Goal: Transaction & Acquisition: Obtain resource

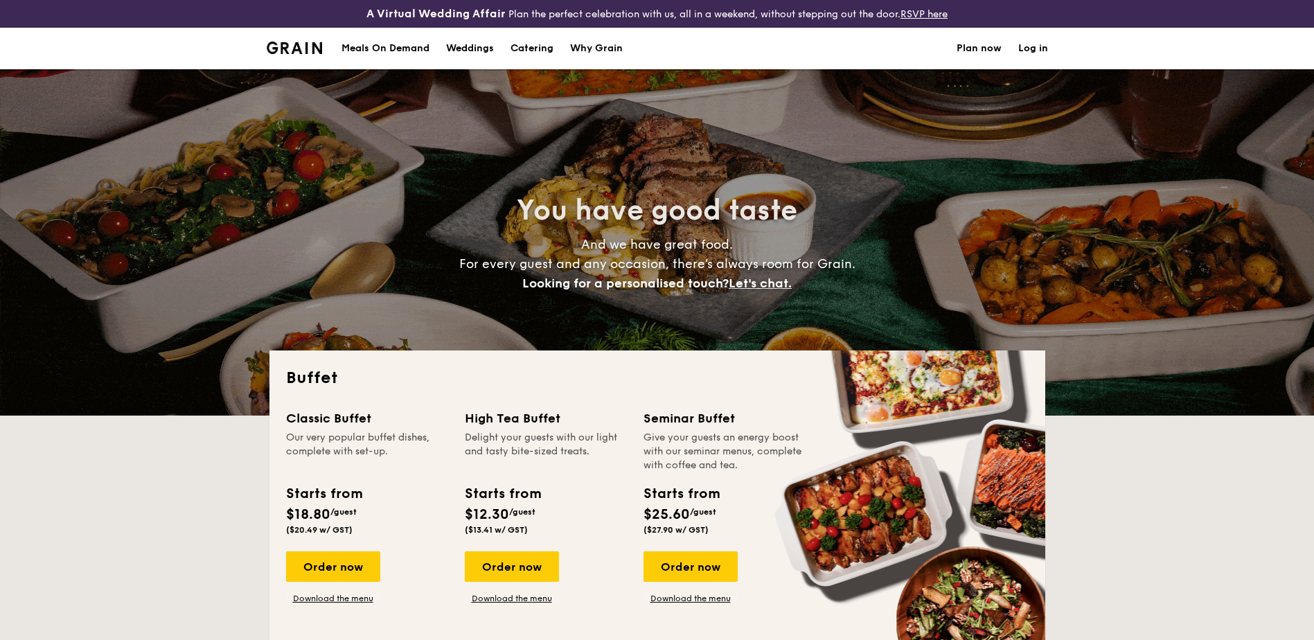
select select
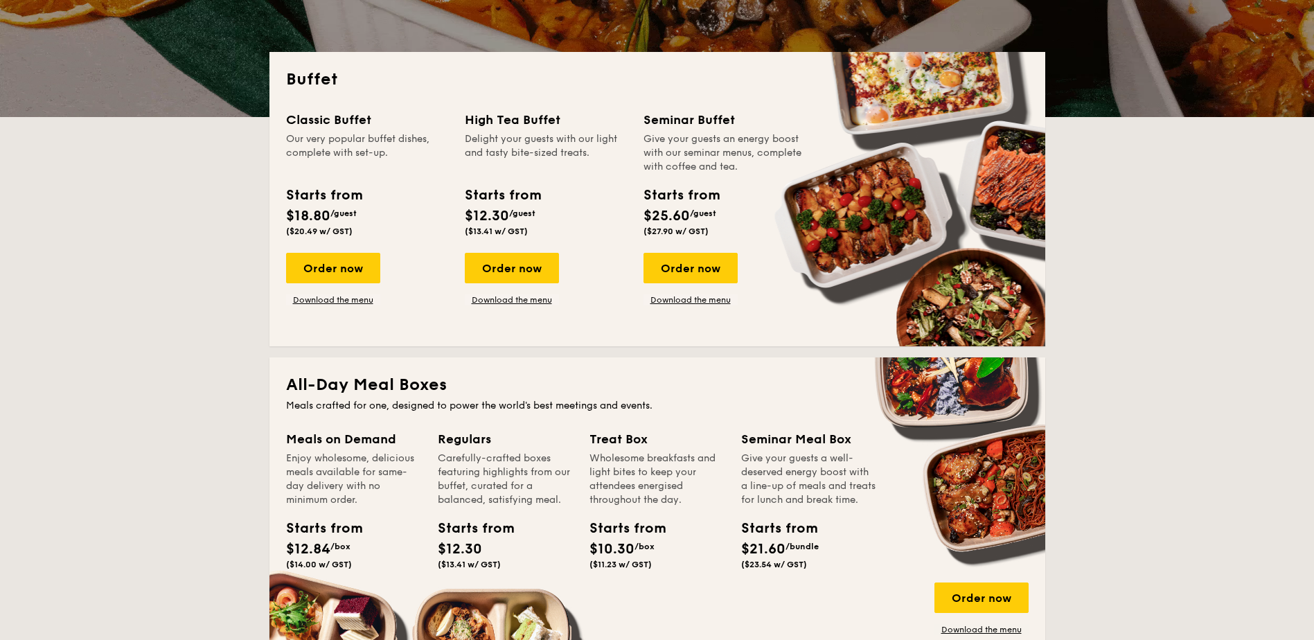
scroll to position [208, 0]
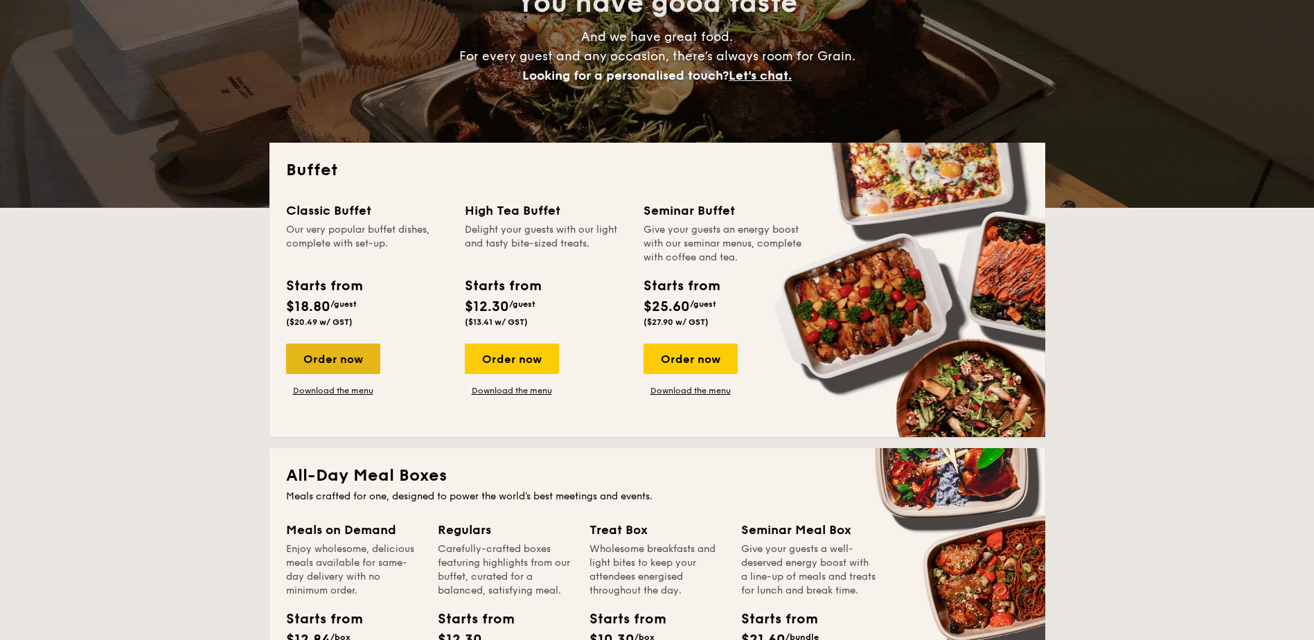
click at [350, 365] on div "Order now" at bounding box center [333, 359] width 94 height 30
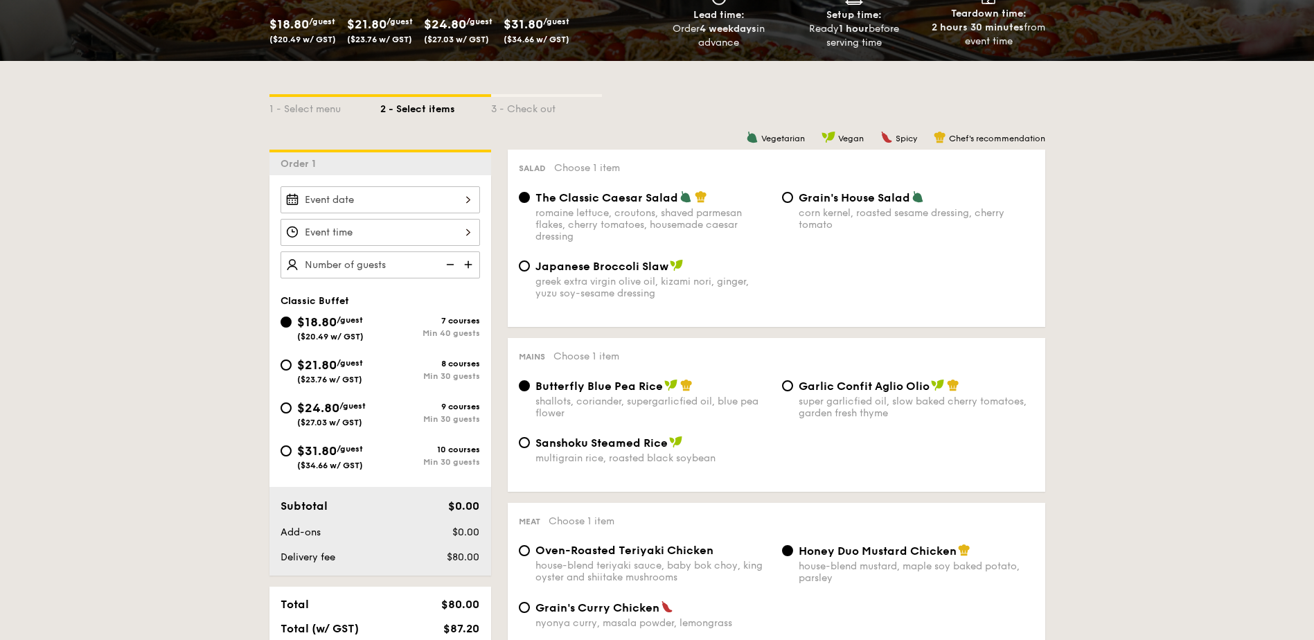
scroll to position [277, 0]
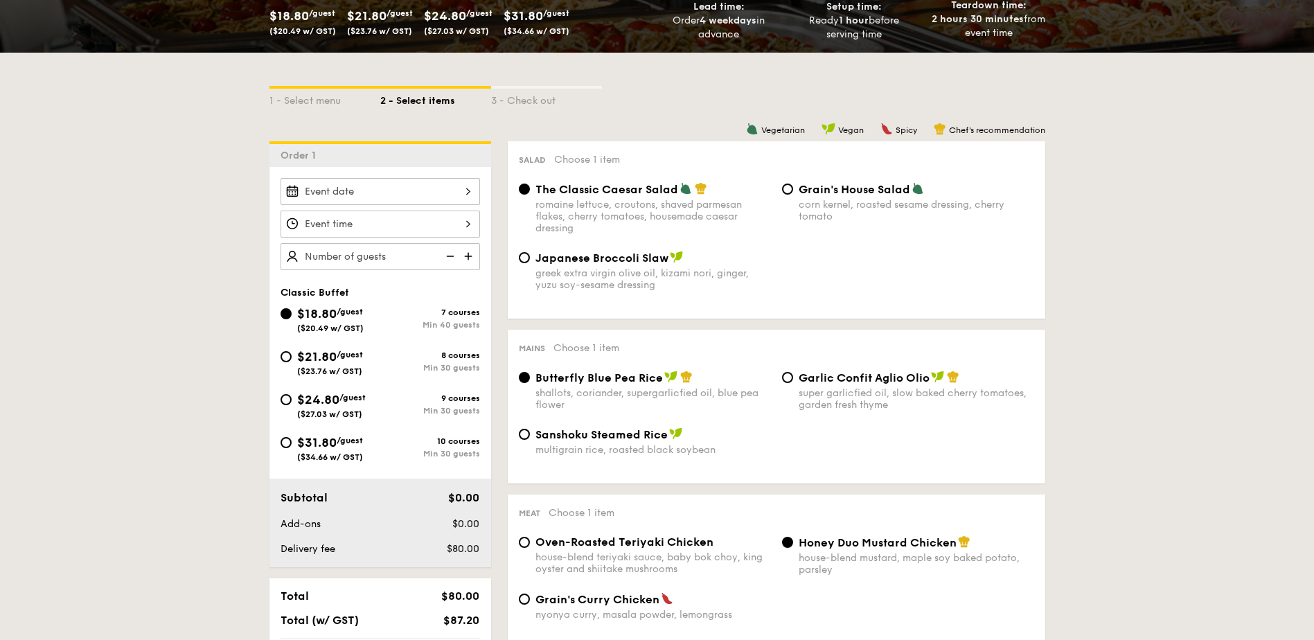
click at [465, 195] on div at bounding box center [381, 191] width 200 height 27
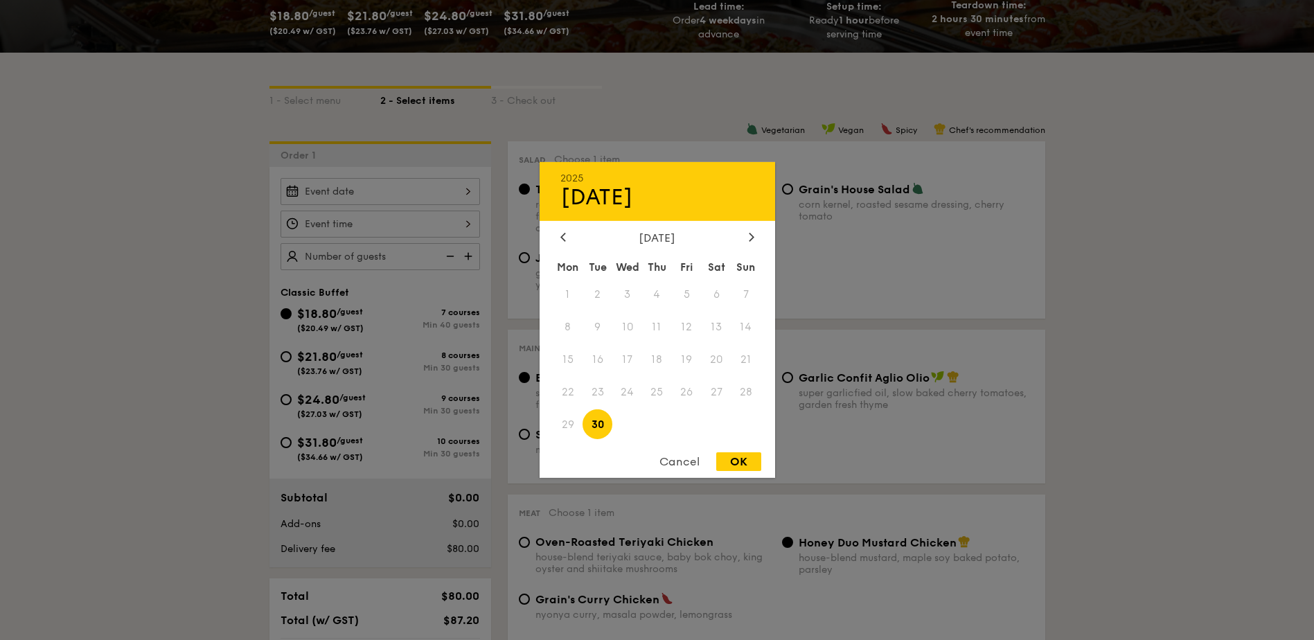
click at [572, 425] on span "29" at bounding box center [569, 424] width 30 height 30
click at [691, 465] on div "Cancel" at bounding box center [680, 461] width 68 height 19
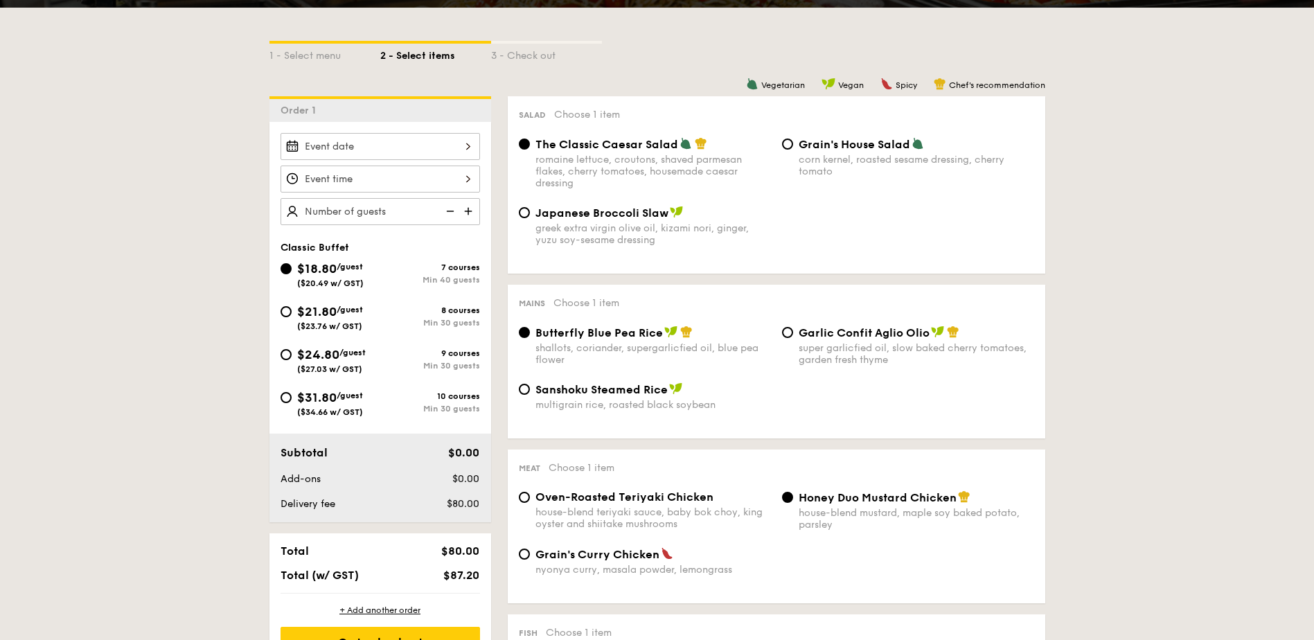
scroll to position [346, 0]
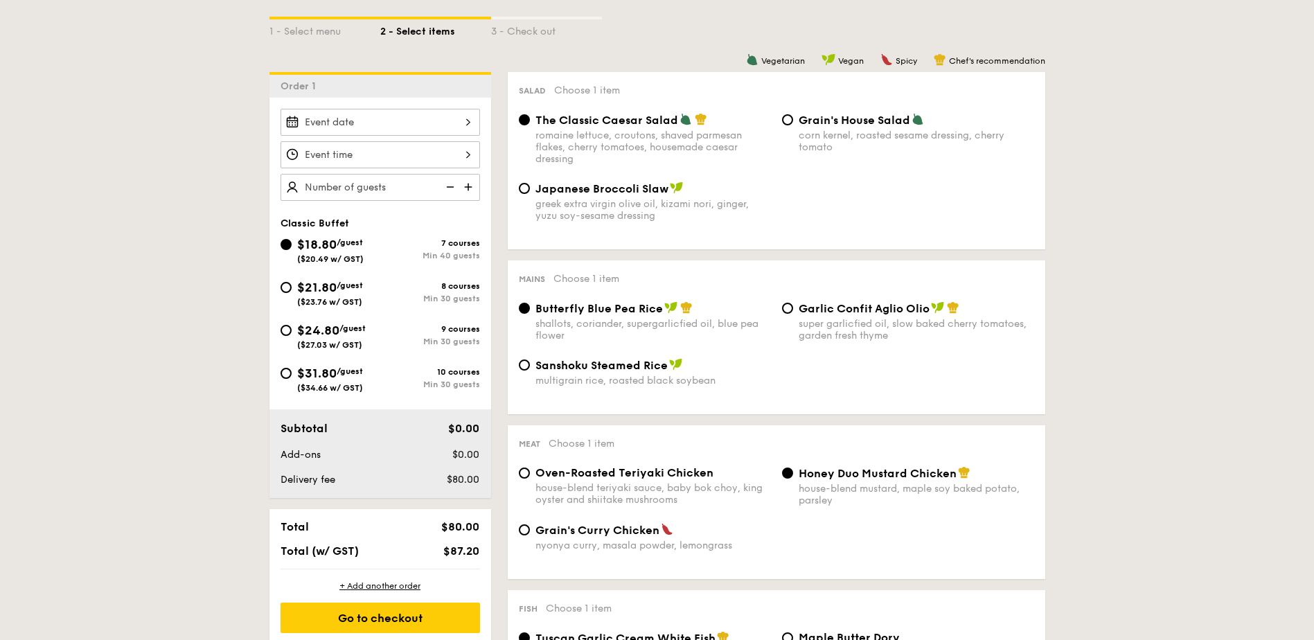
click at [288, 293] on div "$21.80 /guest ($23.76 w/ GST)" at bounding box center [331, 292] width 100 height 29
click at [288, 293] on input "$21.80 /guest ($23.76 w/ GST) 8 courses Min 30 guests" at bounding box center [286, 287] width 11 height 11
radio input "true"
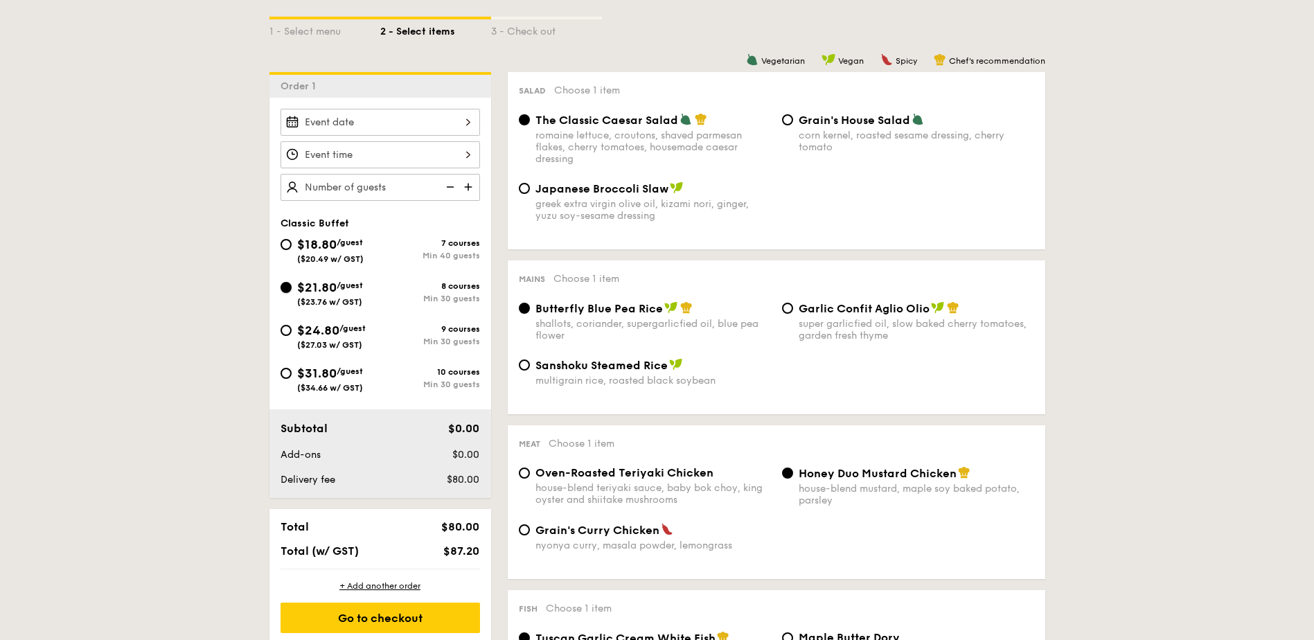
radio input "true"
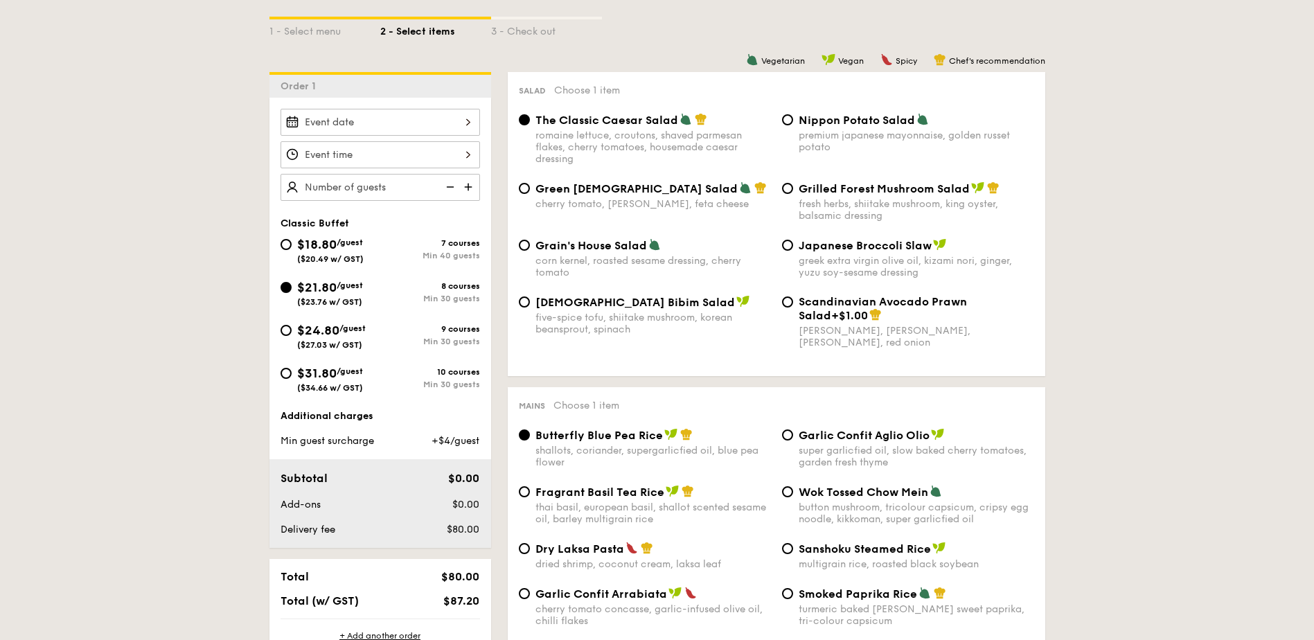
click at [793, 116] on div "Nippon Potato Salad premium japanese mayonnaise, golden russet potato" at bounding box center [908, 133] width 263 height 40
click at [788, 120] on input "Nippon Potato Salad premium japanese mayonnaise, golden russet potato" at bounding box center [787, 119] width 11 height 11
radio input "true"
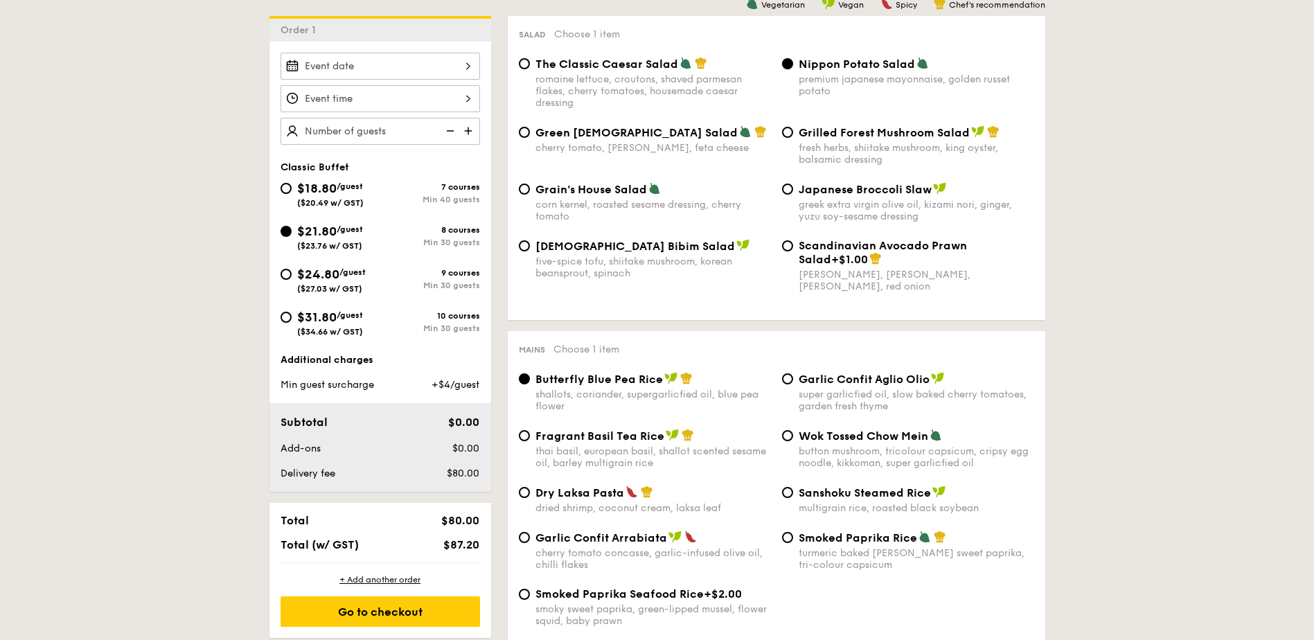
scroll to position [485, 0]
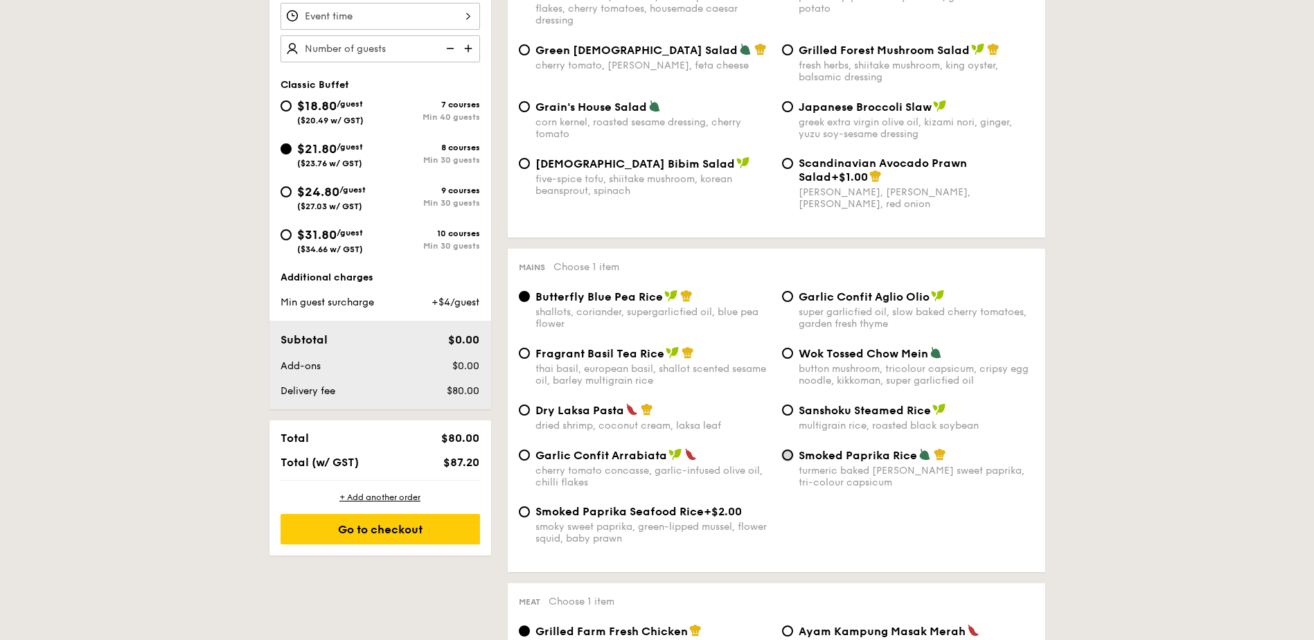
click at [791, 453] on input "Smoked Paprika Rice turmeric baked [PERSON_NAME] sweet paprika, tri-colour caps…" at bounding box center [787, 455] width 11 height 11
radio input "true"
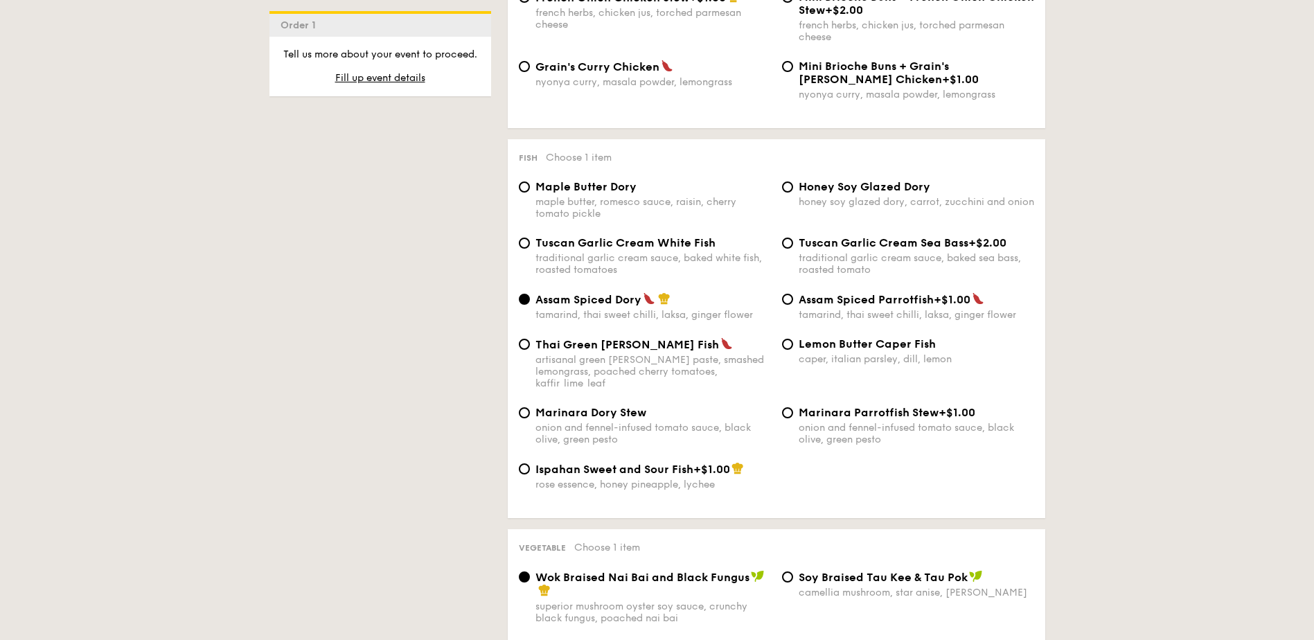
scroll to position [1316, 0]
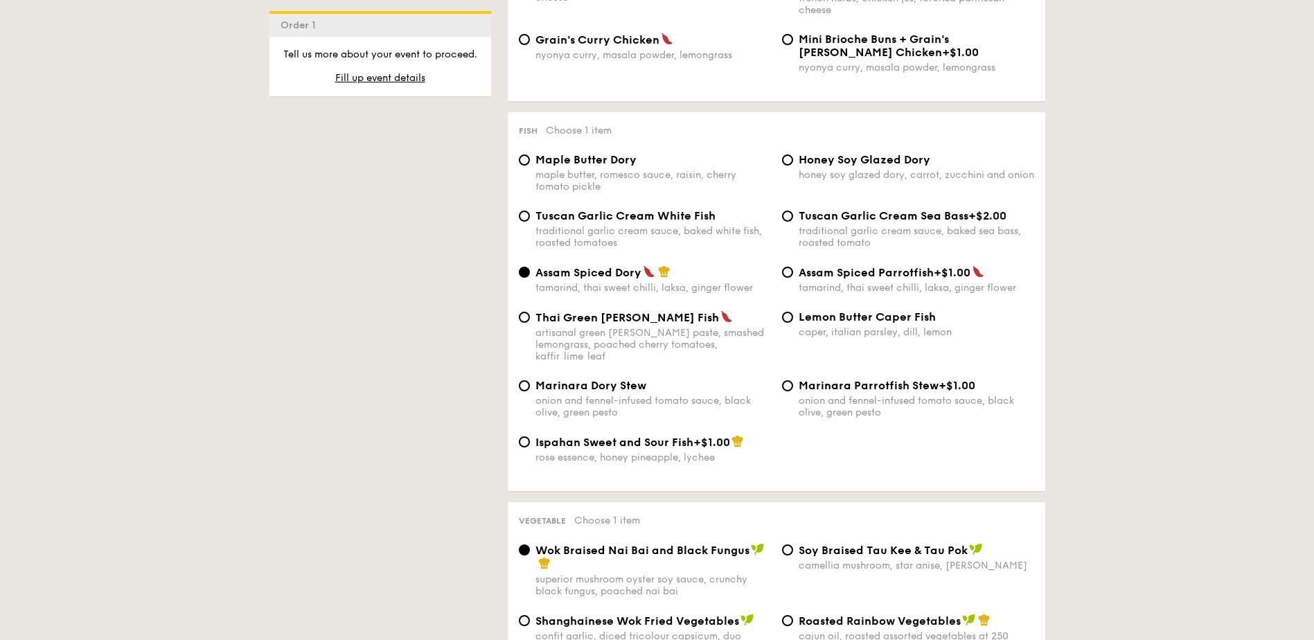
click at [531, 317] on div "Thai Green [PERSON_NAME] Fish artisanal green [PERSON_NAME] paste, smashed lemo…" at bounding box center [644, 336] width 263 height 52
click at [522, 315] on input "Thai Green [PERSON_NAME] Fish artisanal green [PERSON_NAME] paste, smashed lemo…" at bounding box center [524, 317] width 11 height 11
radio input "true"
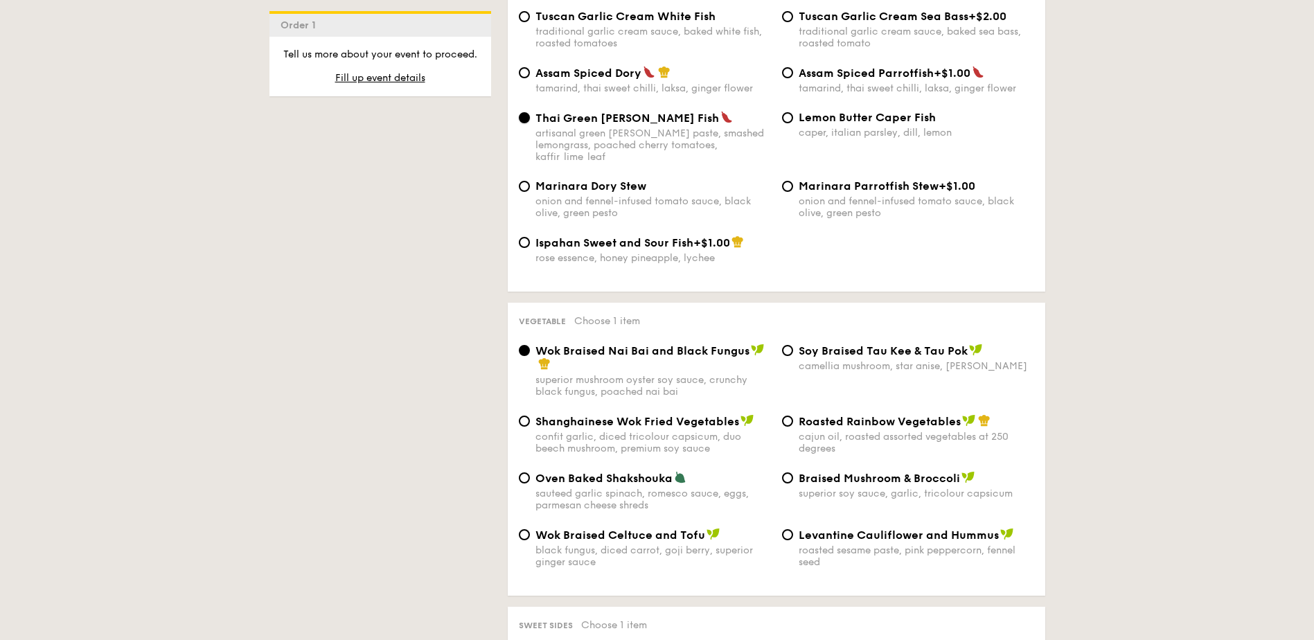
scroll to position [1524, 0]
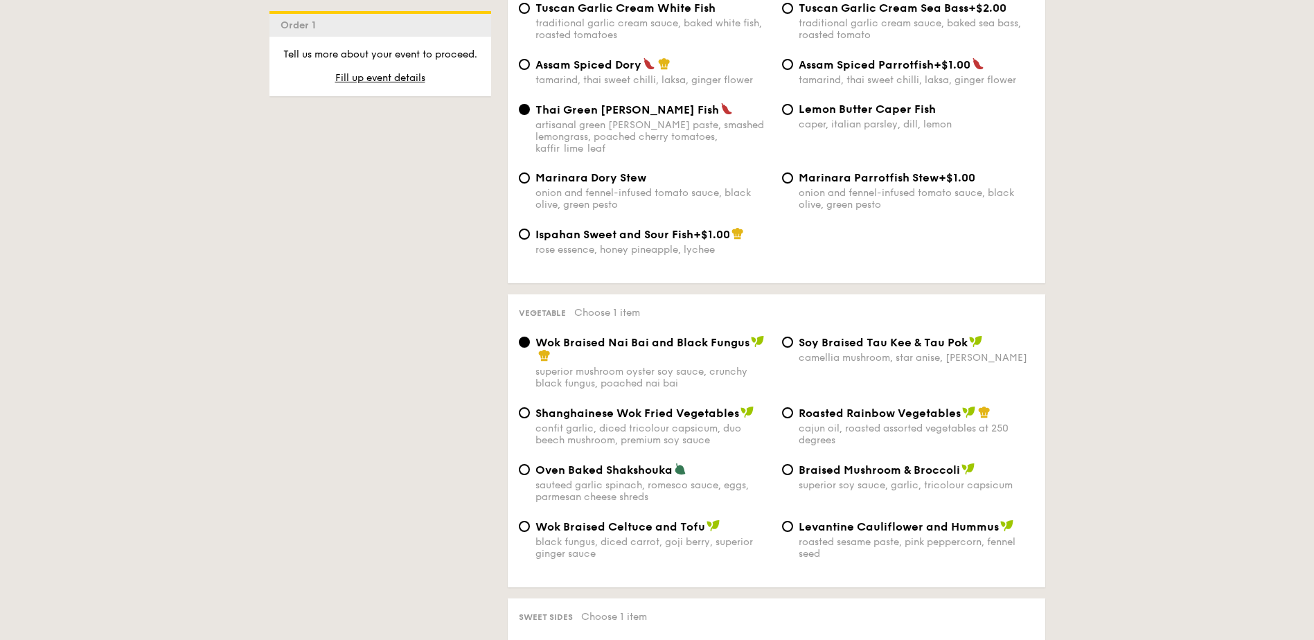
click at [797, 463] on div "Braised Mushroom & Broccoli superior soy sauce, garlic, tricolour capsicum" at bounding box center [908, 477] width 263 height 28
click at [784, 464] on input "Braised Mushroom & Broccoli superior soy sauce, garlic, tricolour capsicum" at bounding box center [787, 469] width 11 height 11
radio input "true"
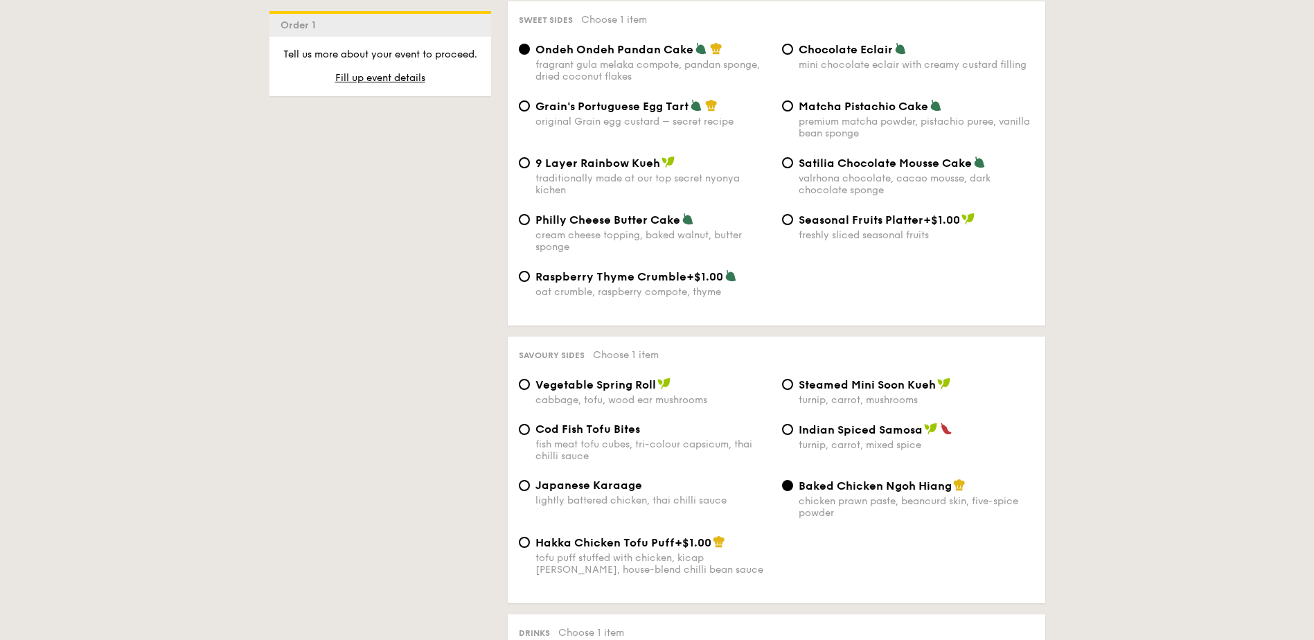
scroll to position [2009, 0]
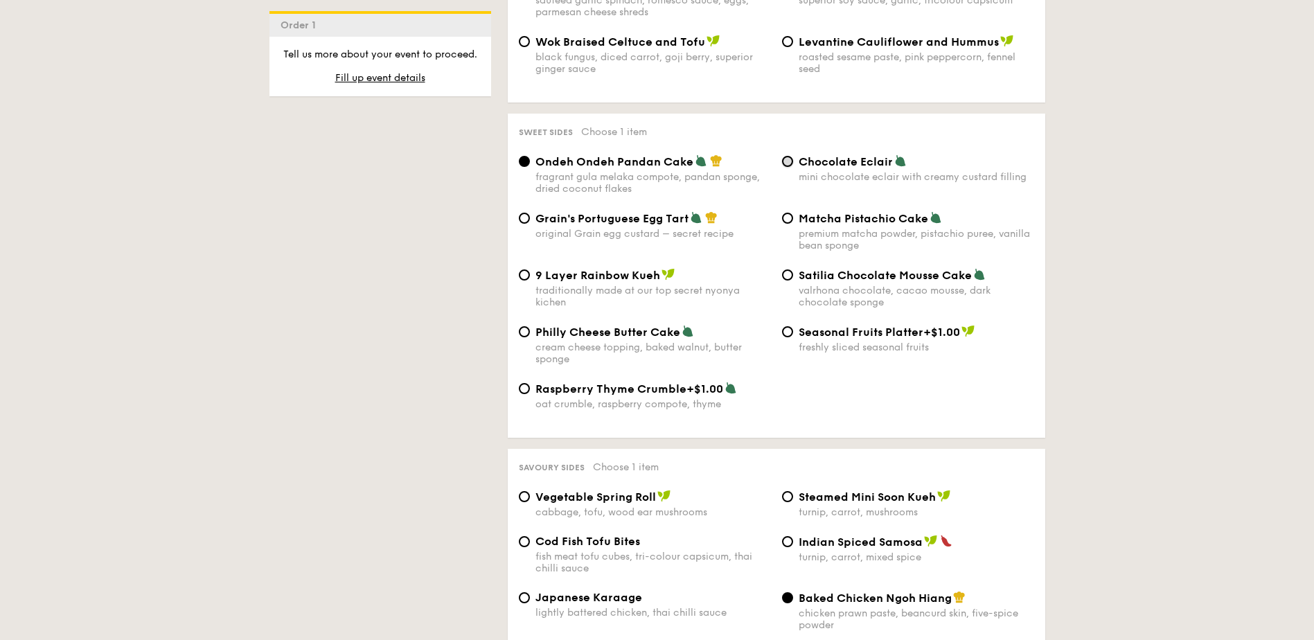
click at [784, 156] on input "Chocolate Eclair mini chocolate eclair with creamy custard filling" at bounding box center [787, 161] width 11 height 11
radio input "true"
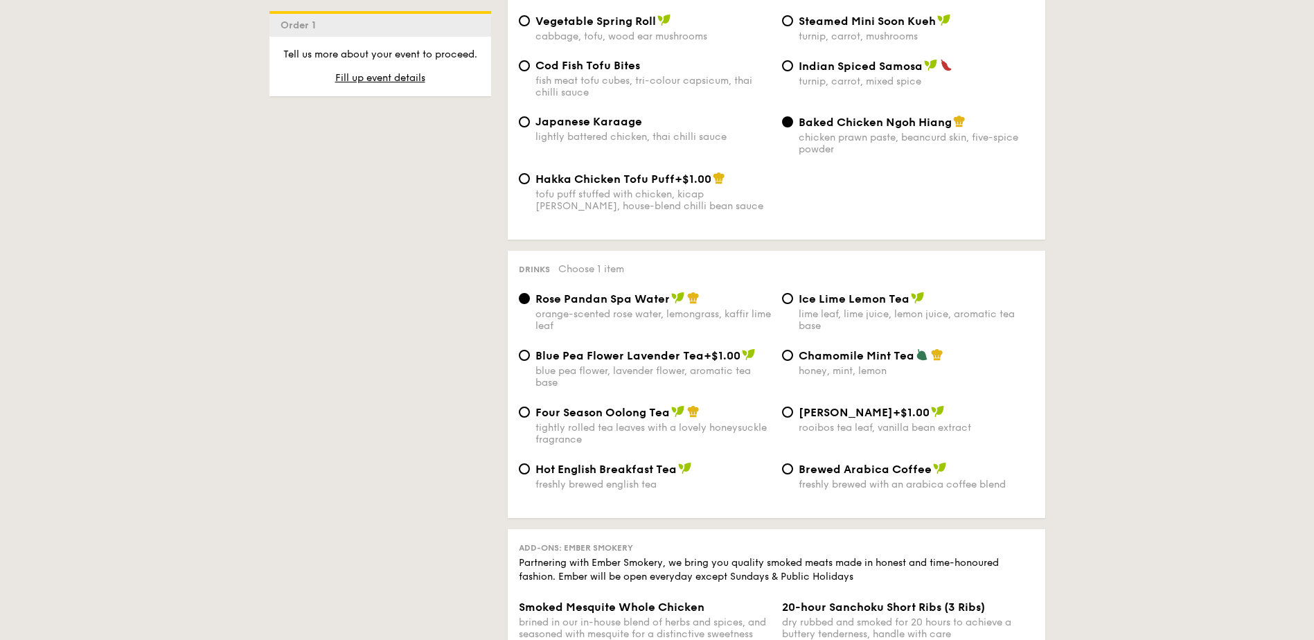
scroll to position [2494, 0]
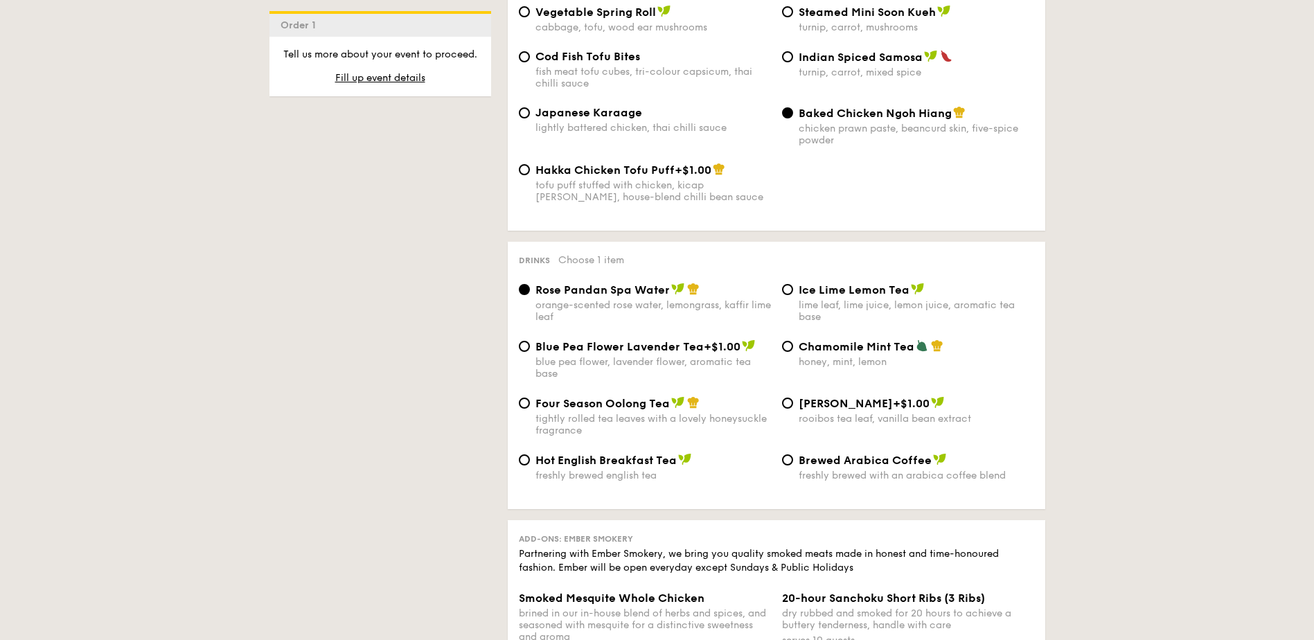
click at [794, 340] on div "Chamomile Mint Tea honey, mint, lemon" at bounding box center [908, 354] width 263 height 28
click at [793, 341] on input "Chamomile Mint Tea honey, mint, lemon" at bounding box center [787, 346] width 11 height 11
radio input "true"
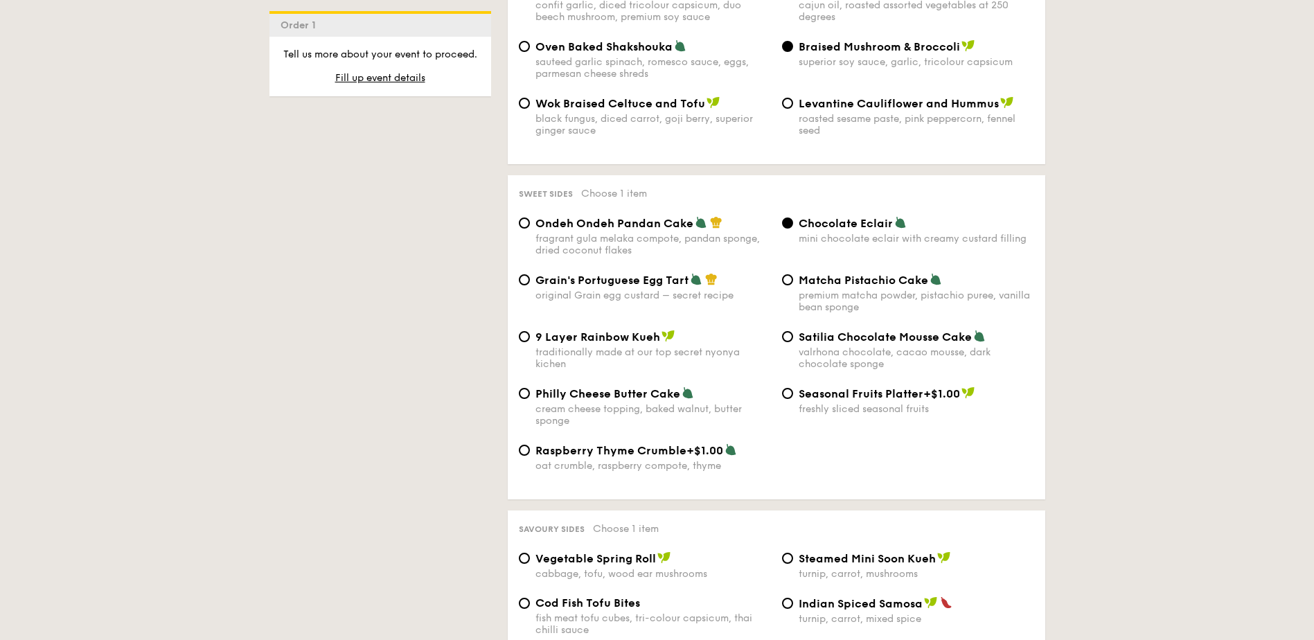
scroll to position [1801, 0]
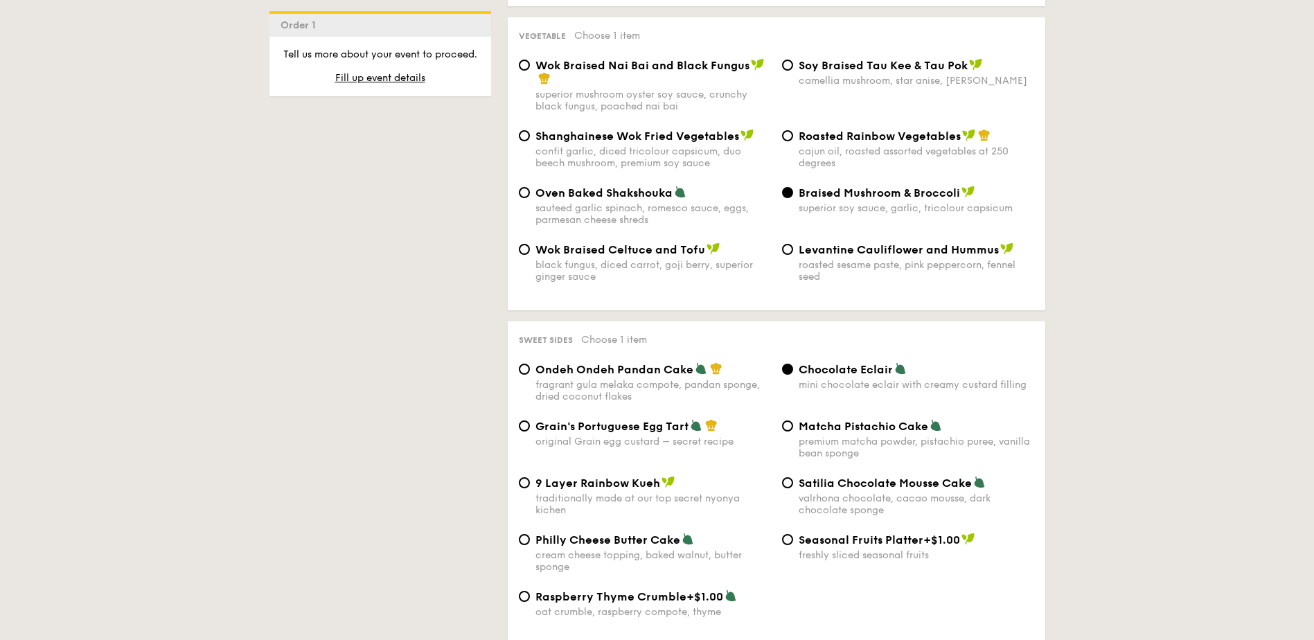
click at [368, 69] on div "Tell us more about your event to proceed. Fill up event details" at bounding box center [381, 72] width 200 height 49
click at [359, 83] on span "Fill up event details" at bounding box center [380, 78] width 90 height 12
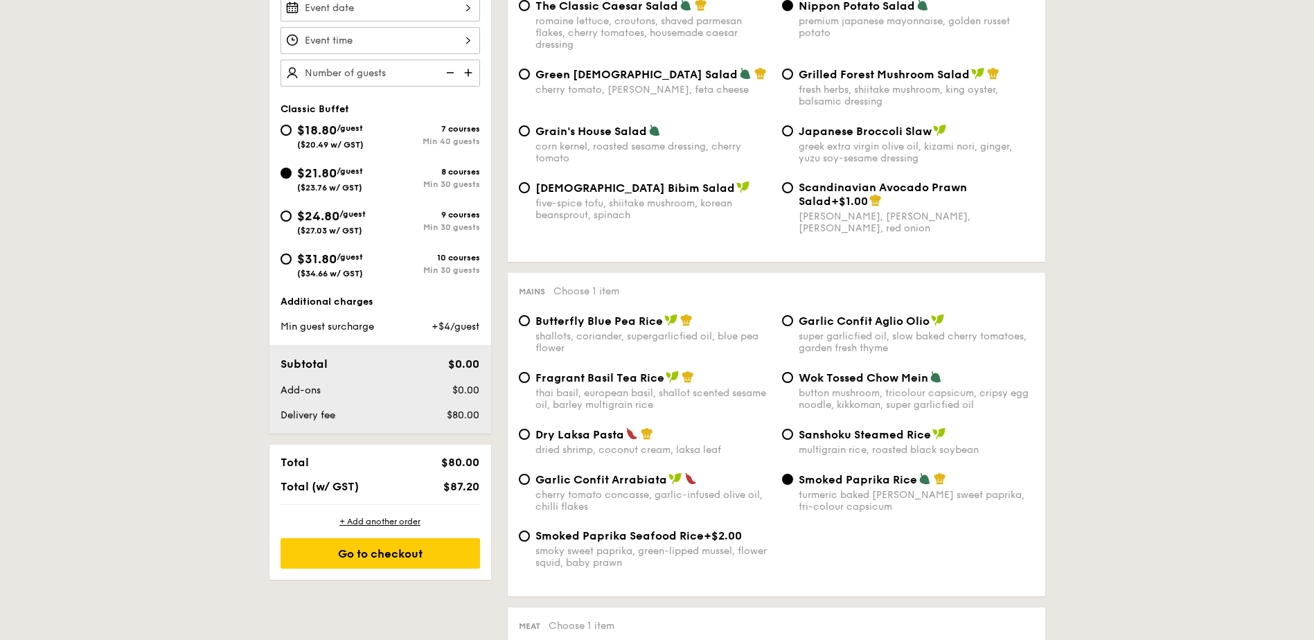
scroll to position [398, 0]
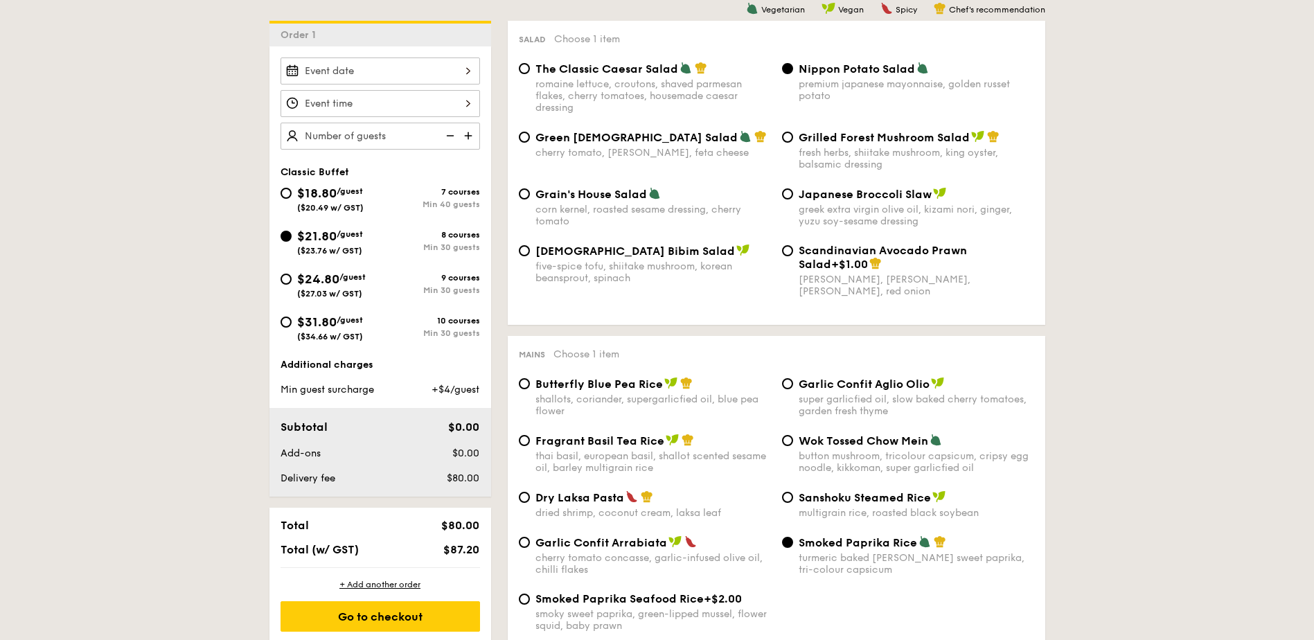
click at [466, 134] on img at bounding box center [469, 136] width 21 height 26
type input "25 guests"
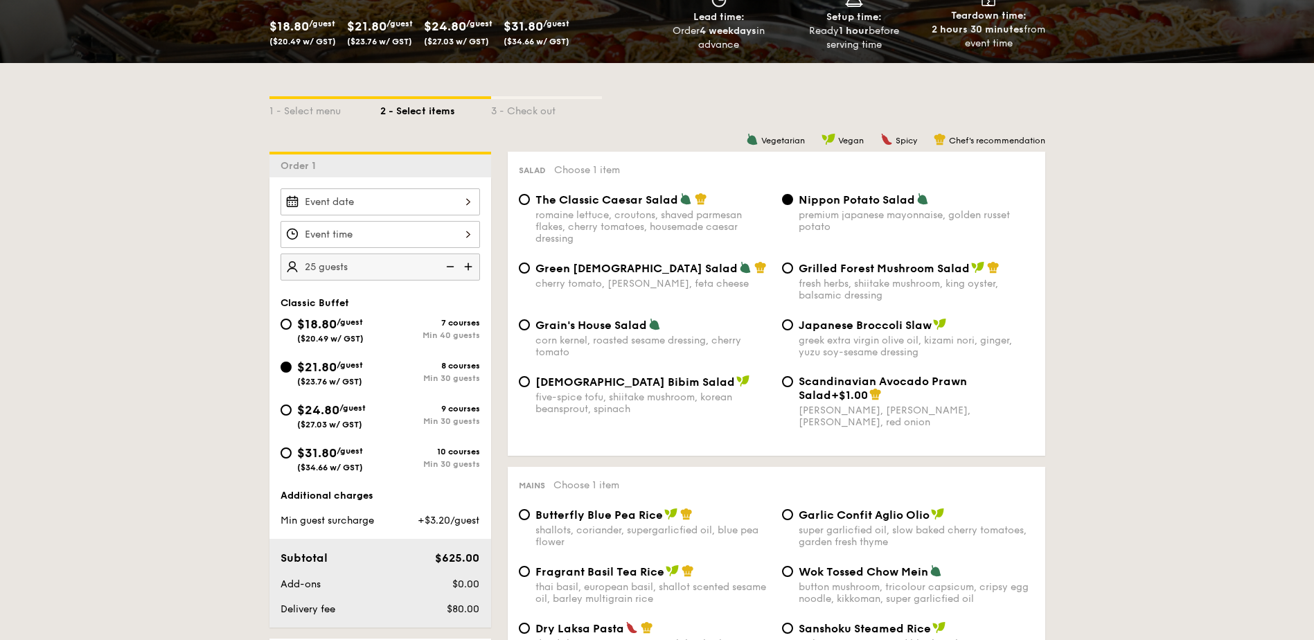
scroll to position [277, 0]
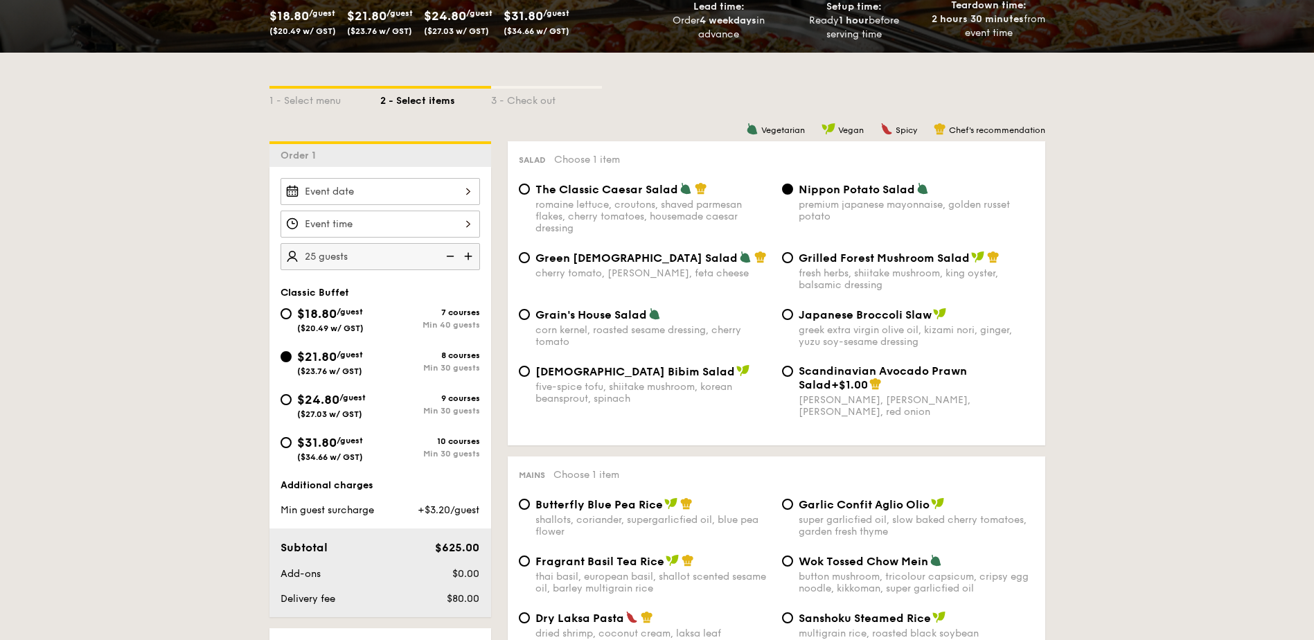
select select
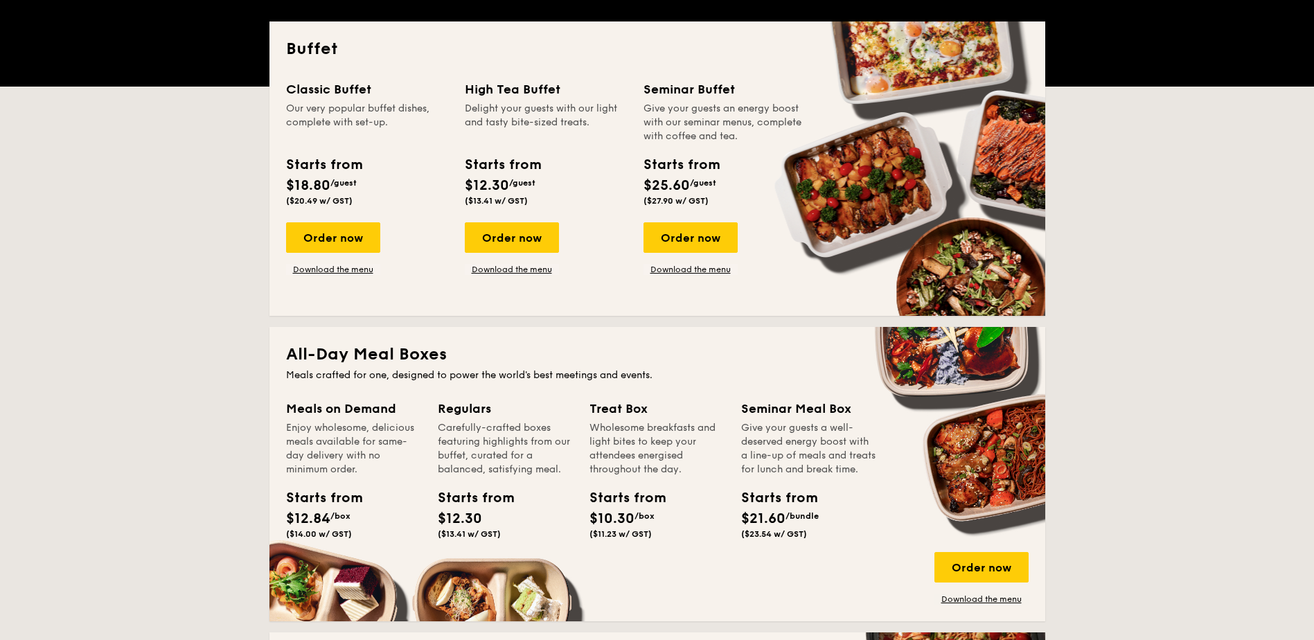
scroll to position [582, 0]
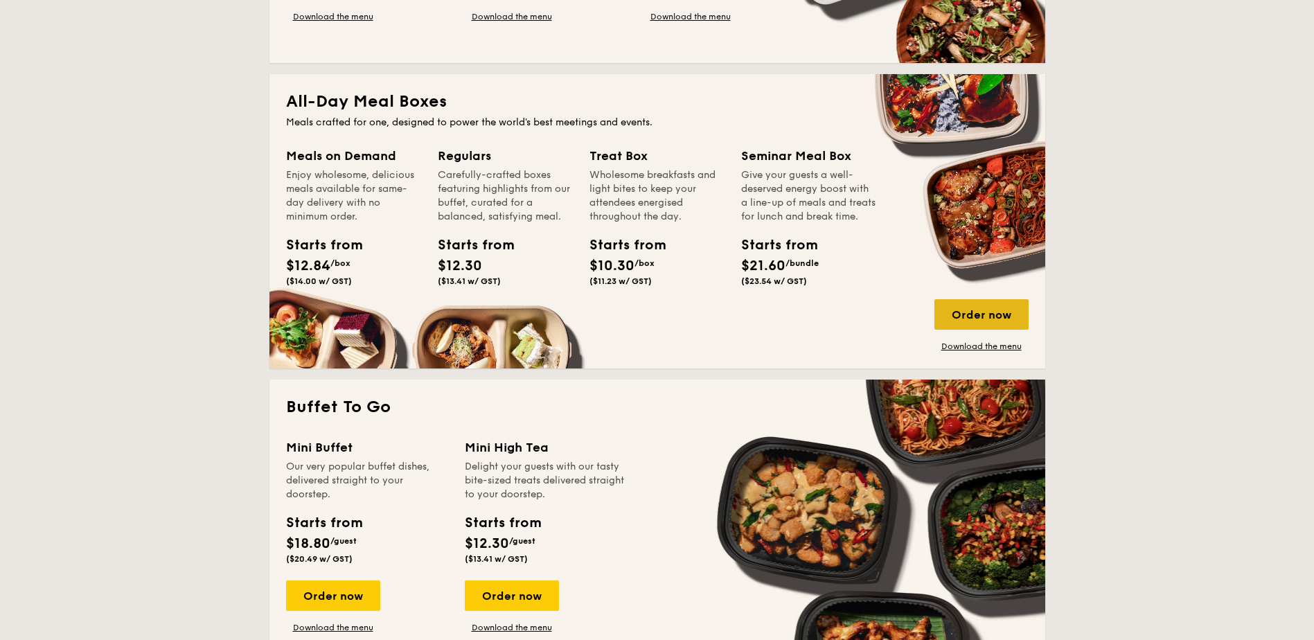
click at [1005, 315] on div "Order now" at bounding box center [982, 314] width 94 height 30
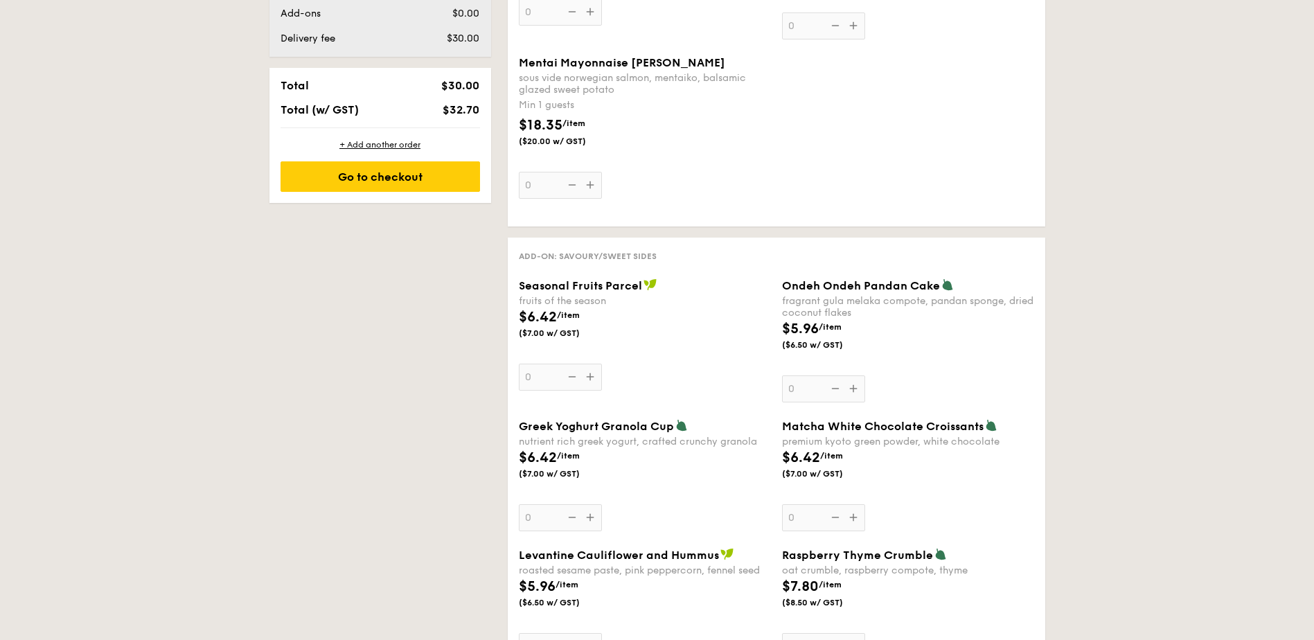
scroll to position [693, 0]
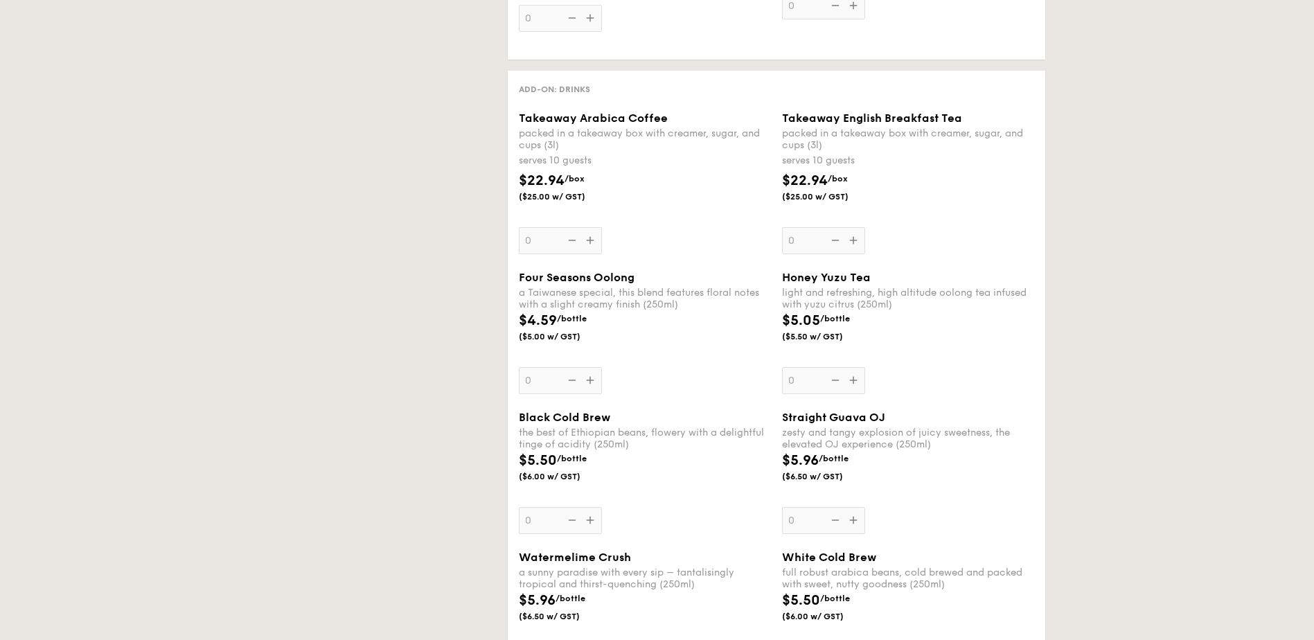
select select
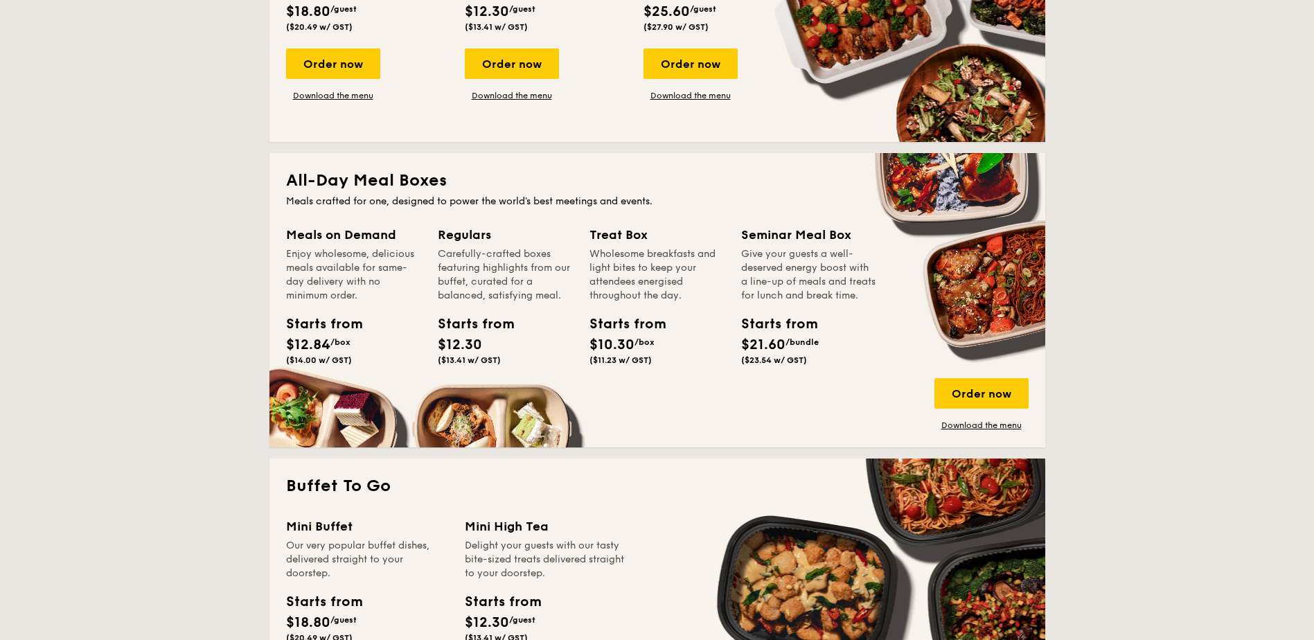
scroll to position [502, 0]
click at [970, 429] on link "Download the menu" at bounding box center [982, 426] width 94 height 11
